Goal: Information Seeking & Learning: Understand process/instructions

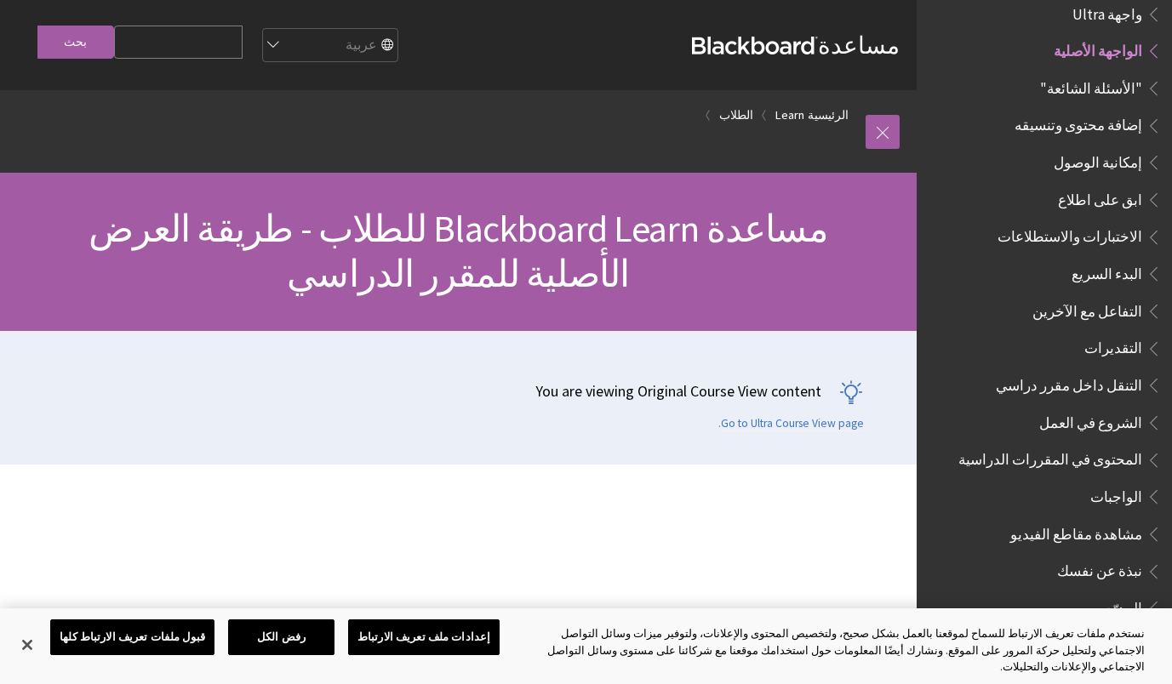
click at [1025, 483] on span "الواجبات" at bounding box center [1056, 497] width 209 height 29
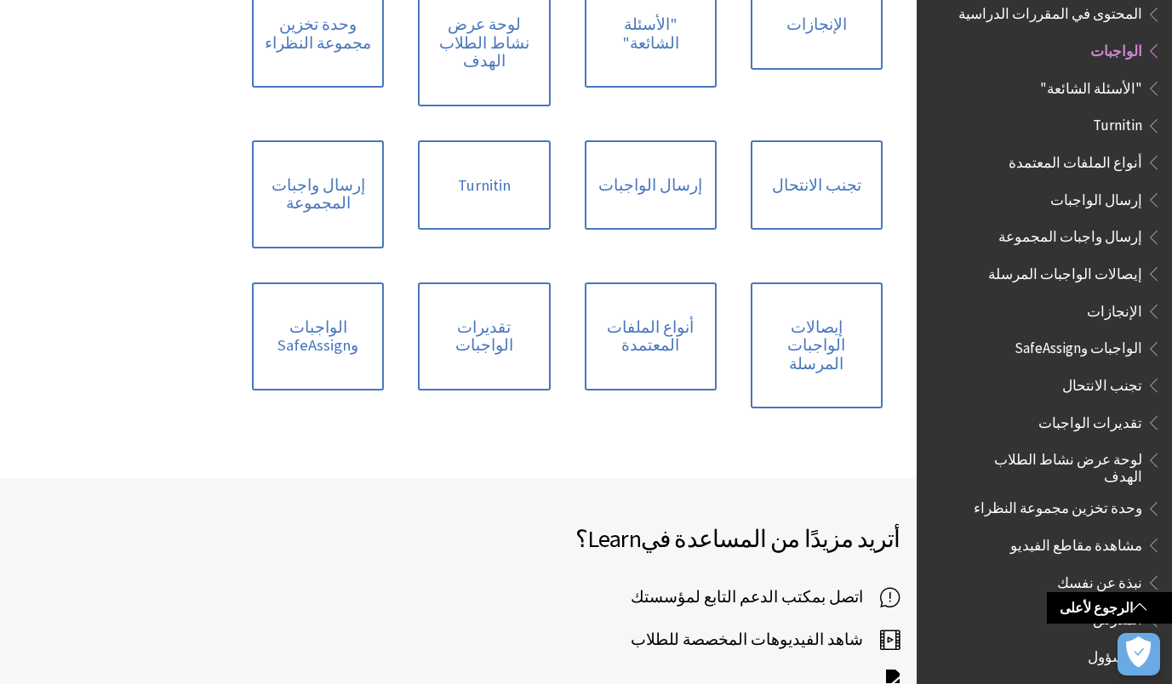
scroll to position [491, 0]
click at [652, 175] on link "إرسال الواجبات" at bounding box center [651, 185] width 132 height 90
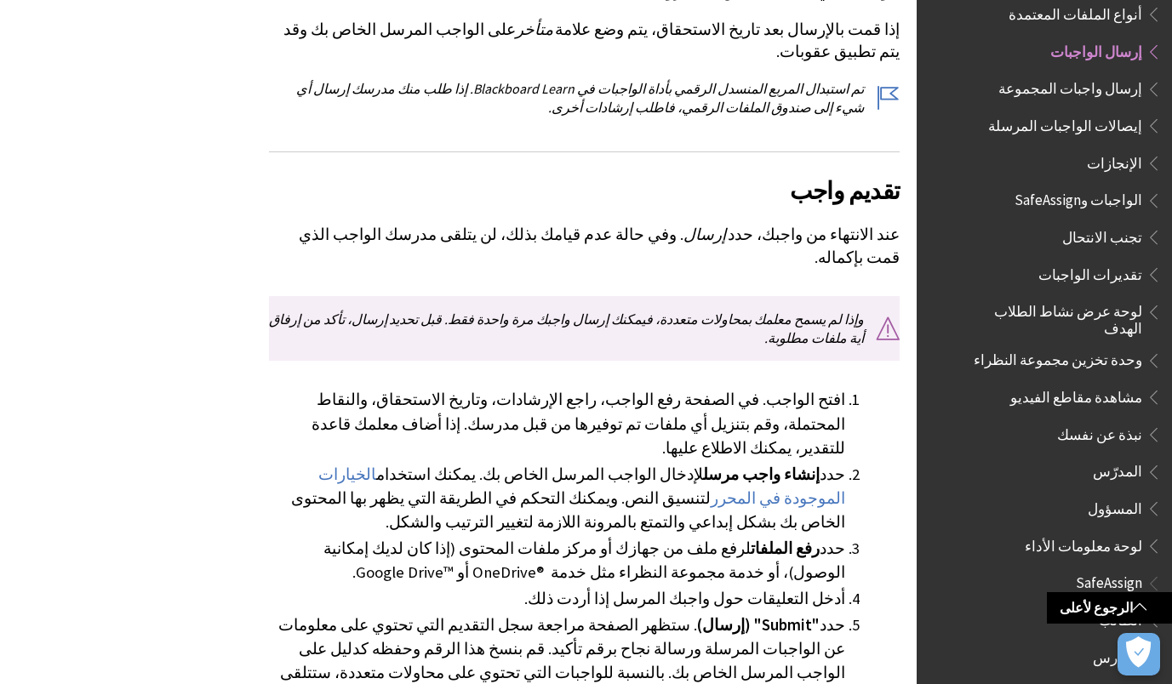
scroll to position [903, 0]
